Goal: Task Accomplishment & Management: Manage account settings

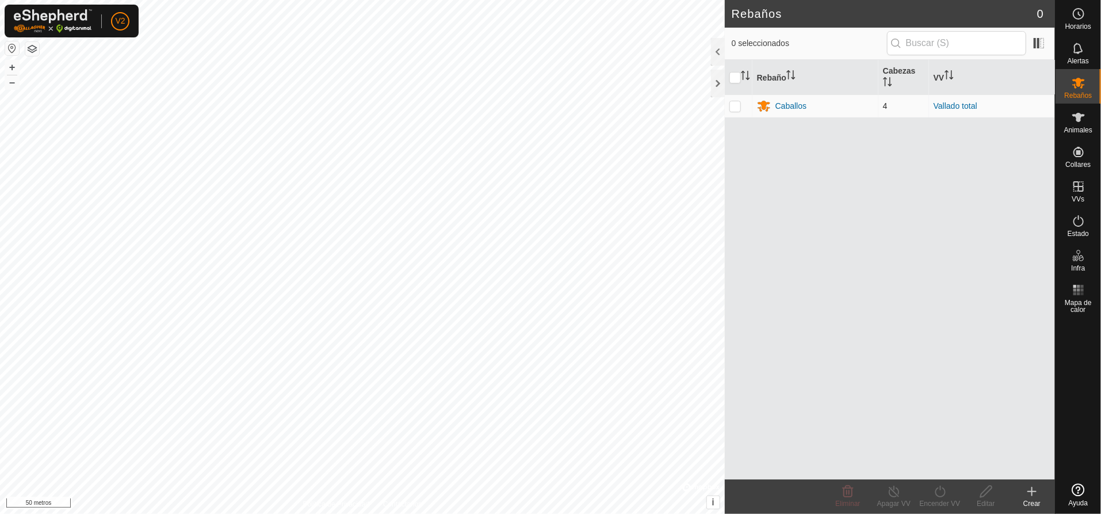
click at [740, 104] on p-checkbox at bounding box center [735, 105] width 12 height 9
checkbox input "true"
click at [800, 105] on font "Caballos" at bounding box center [790, 105] width 31 height 9
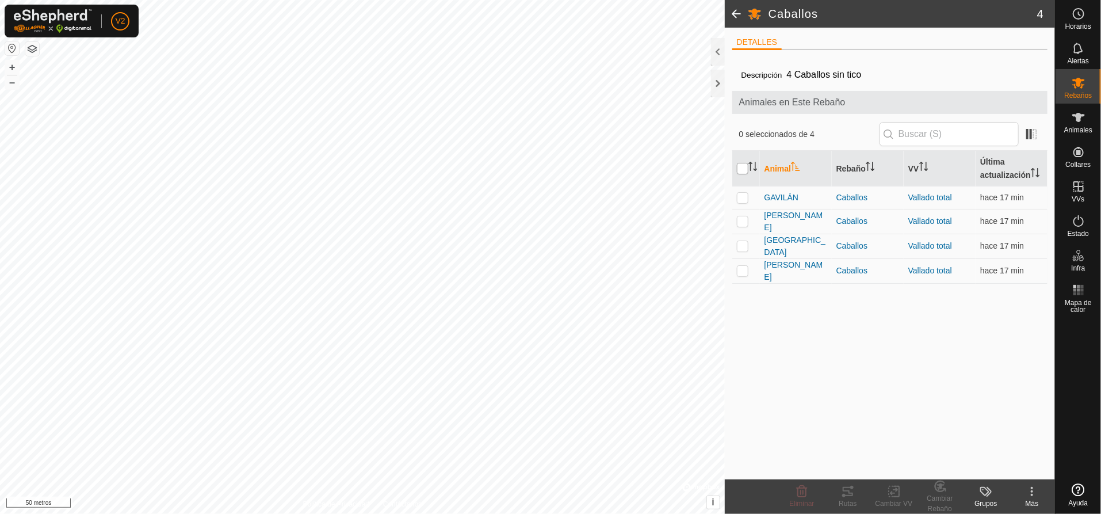
click at [743, 167] on input "checkbox" at bounding box center [743, 169] width 12 height 12
checkbox input "true"
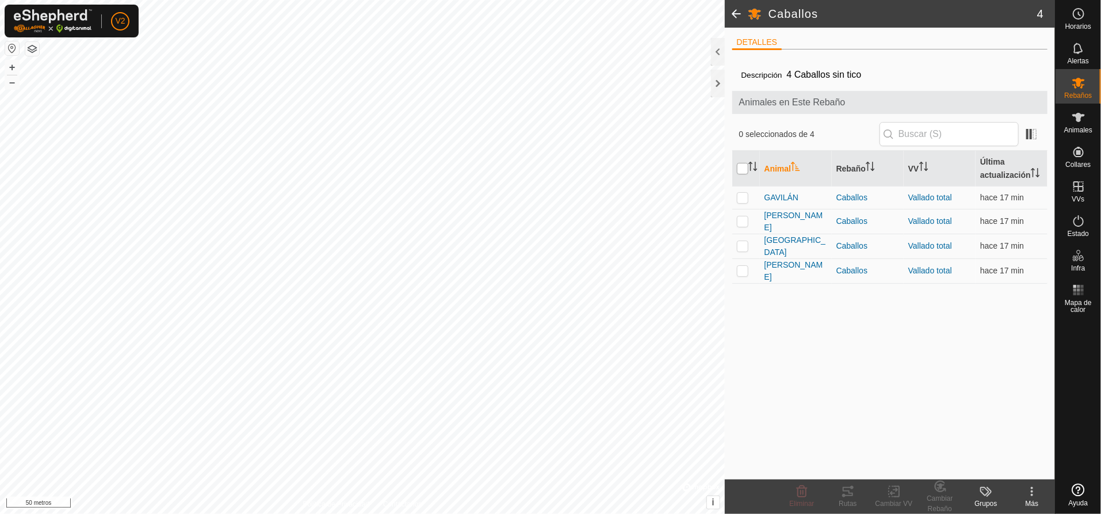
checkbox input "true"
click at [850, 495] on icon at bounding box center [848, 491] width 10 height 9
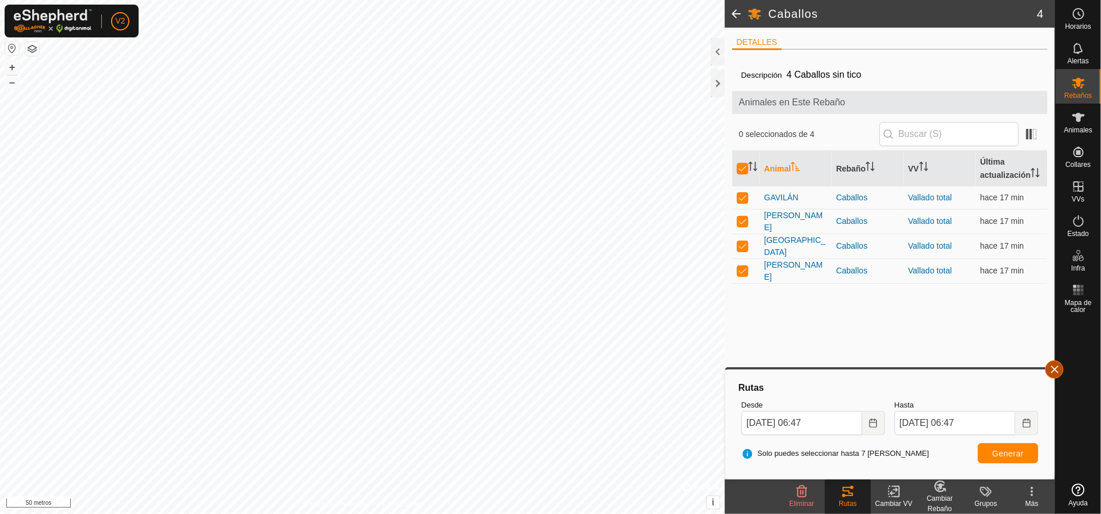
click at [1054, 365] on button "button" at bounding box center [1054, 369] width 18 height 18
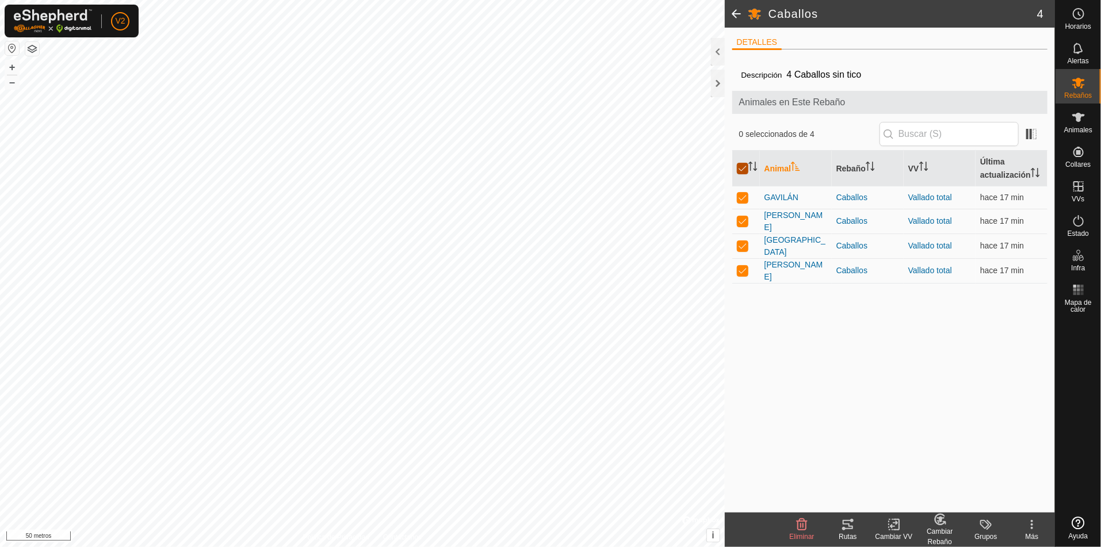
click at [740, 165] on input "checkbox" at bounding box center [743, 169] width 12 height 12
checkbox input "false"
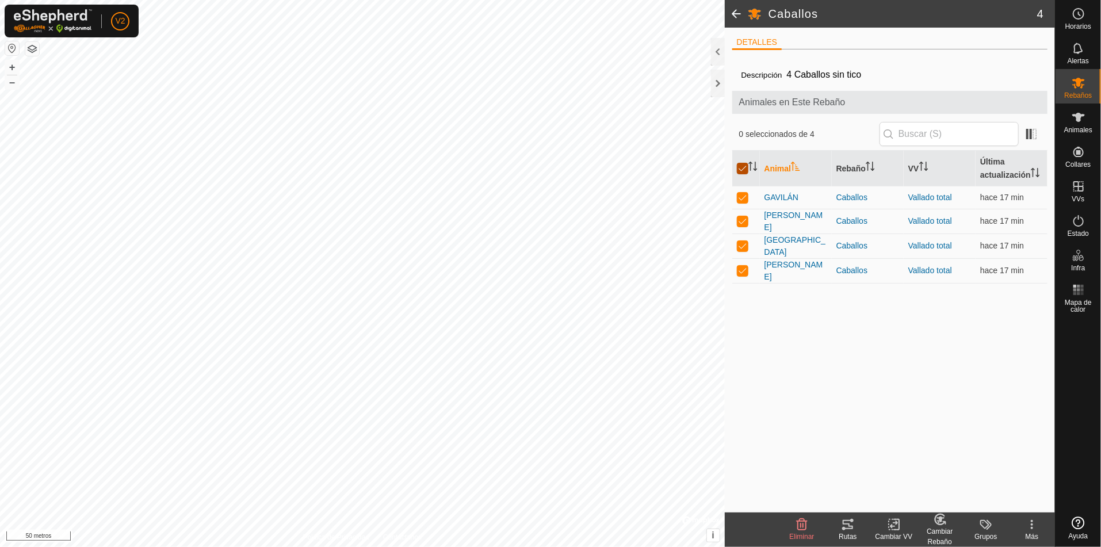
checkbox input "false"
